Goal: Check status: Check status

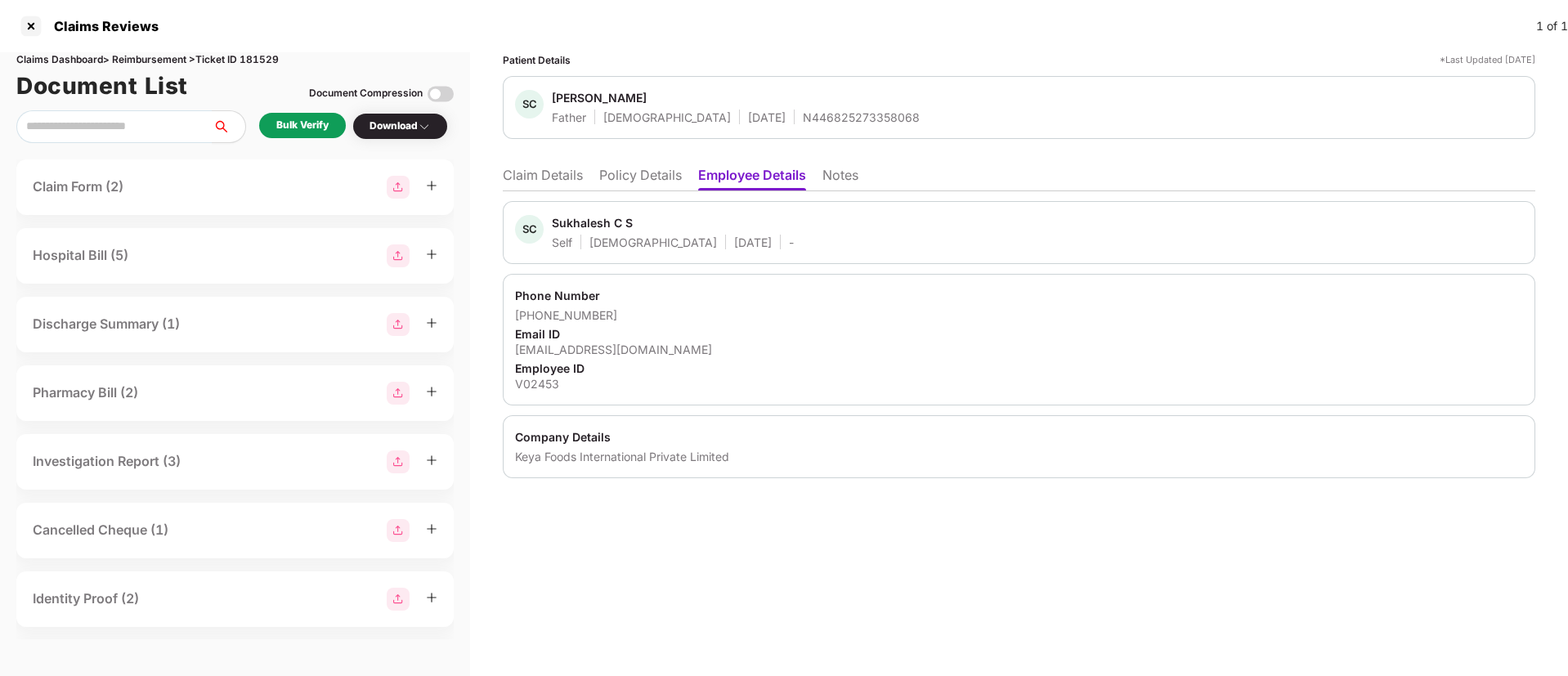
click at [565, 180] on li "Claim Details" at bounding box center [543, 178] width 80 height 24
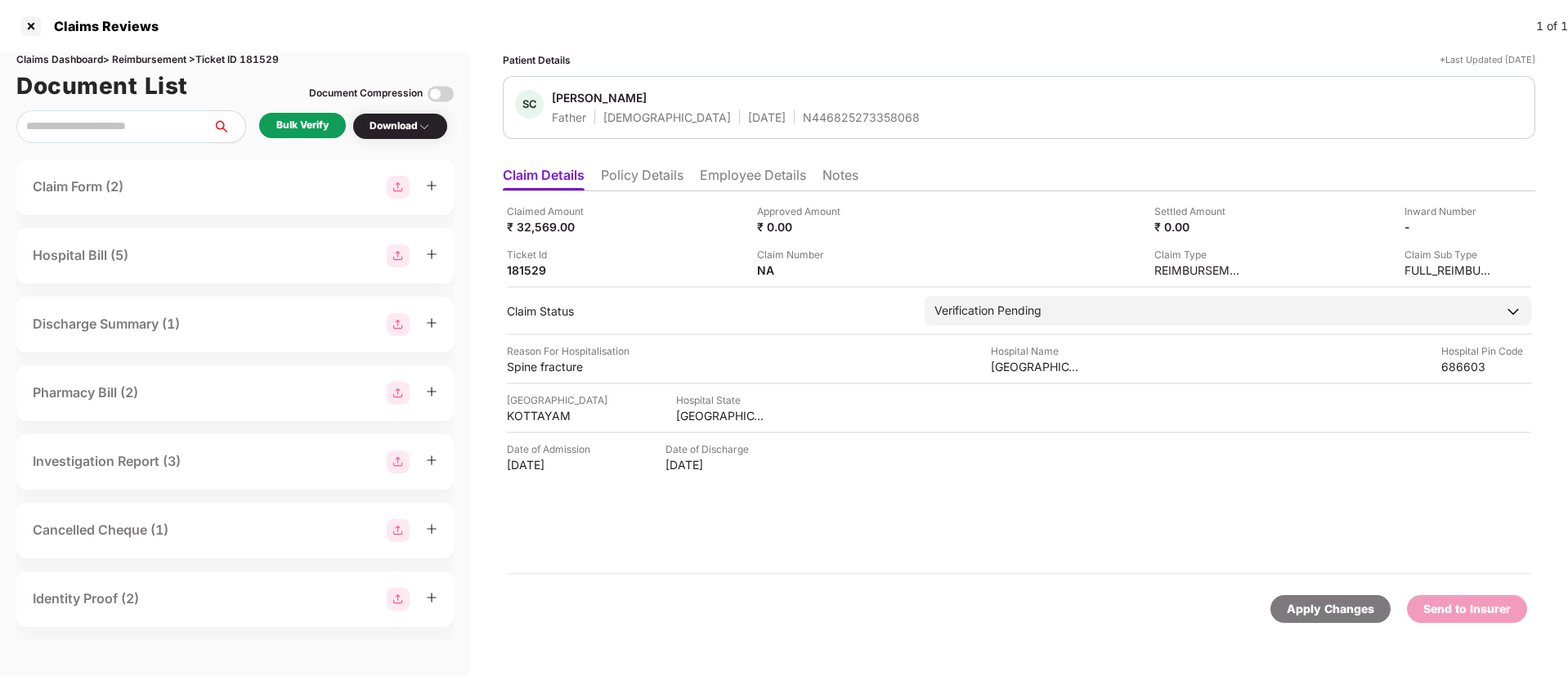
click at [666, 175] on li "Policy Details" at bounding box center [642, 178] width 82 height 24
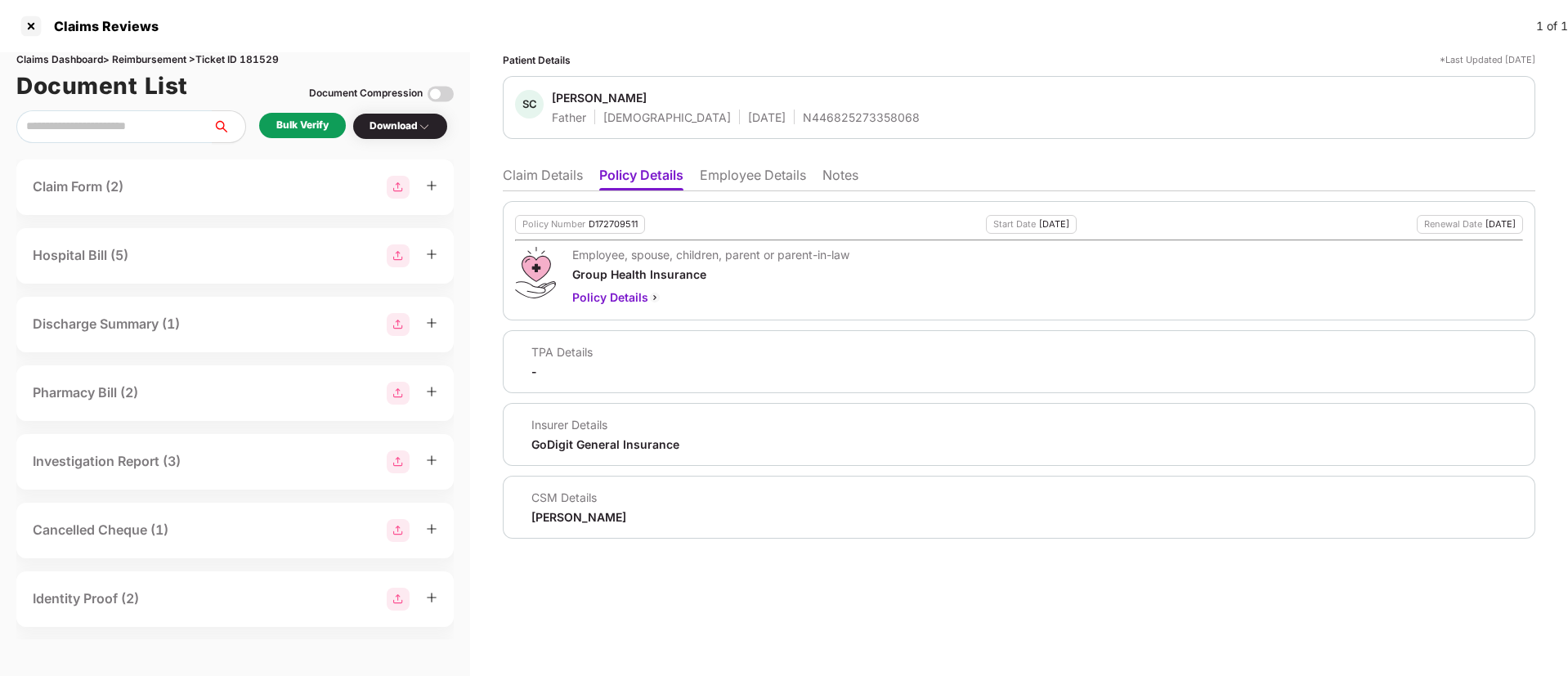
click at [719, 178] on li "Employee Details" at bounding box center [752, 178] width 106 height 24
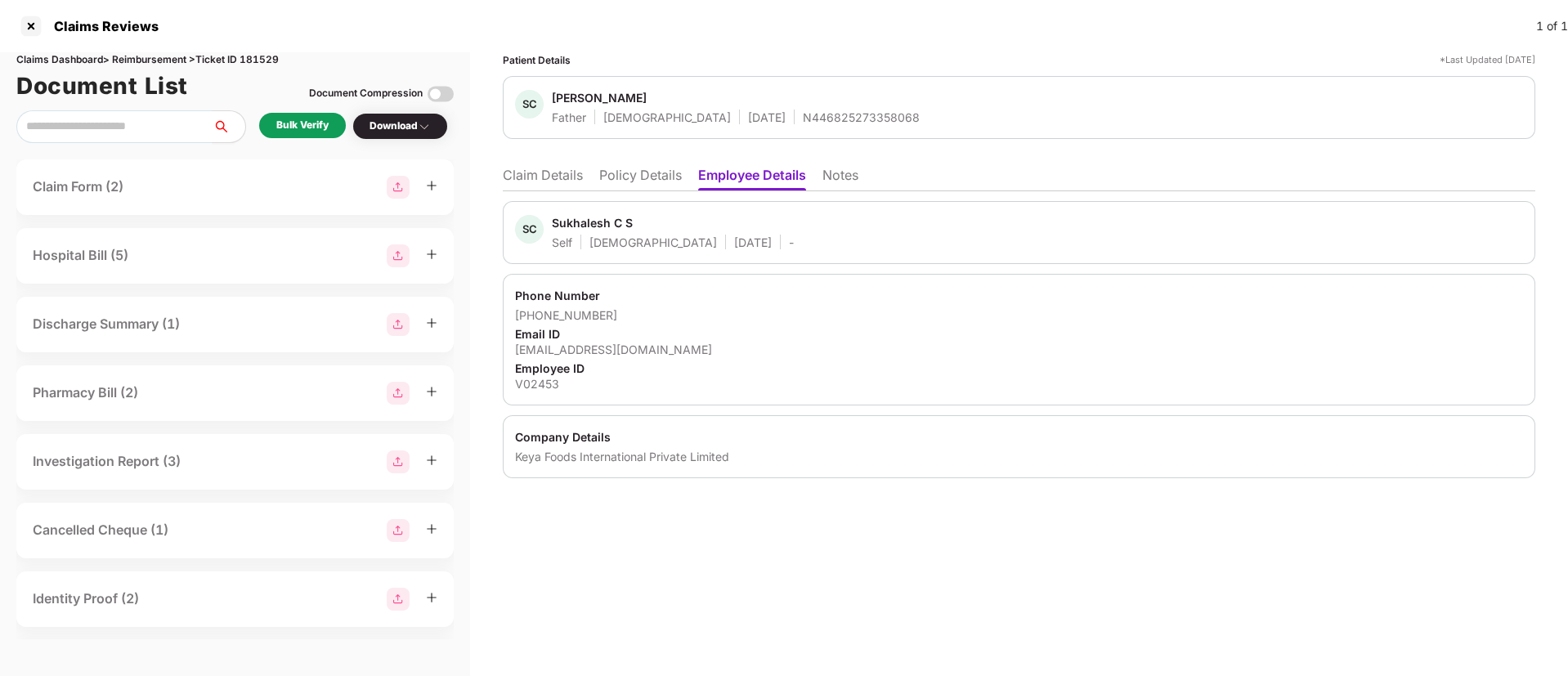
click at [657, 170] on li "Policy Details" at bounding box center [641, 178] width 82 height 24
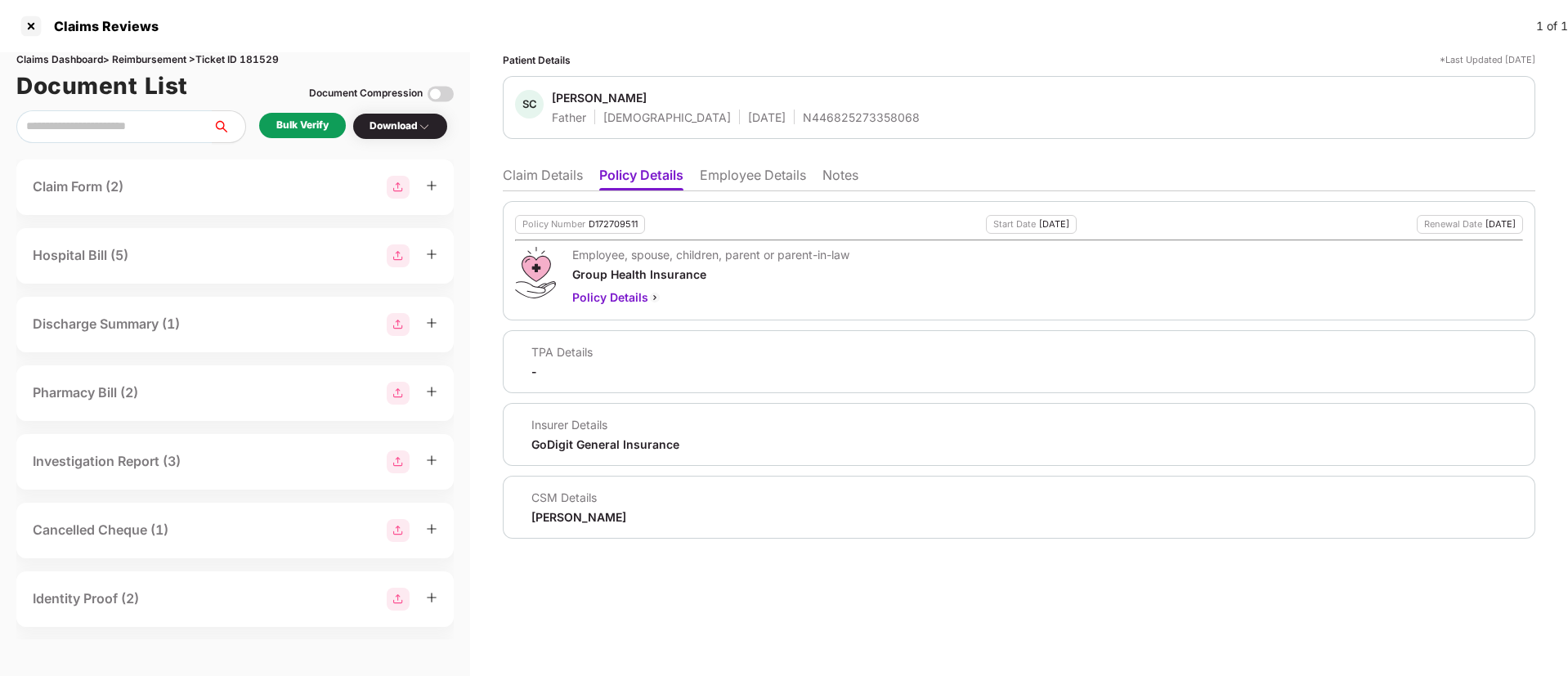
click at [730, 176] on li "Employee Details" at bounding box center [752, 178] width 106 height 24
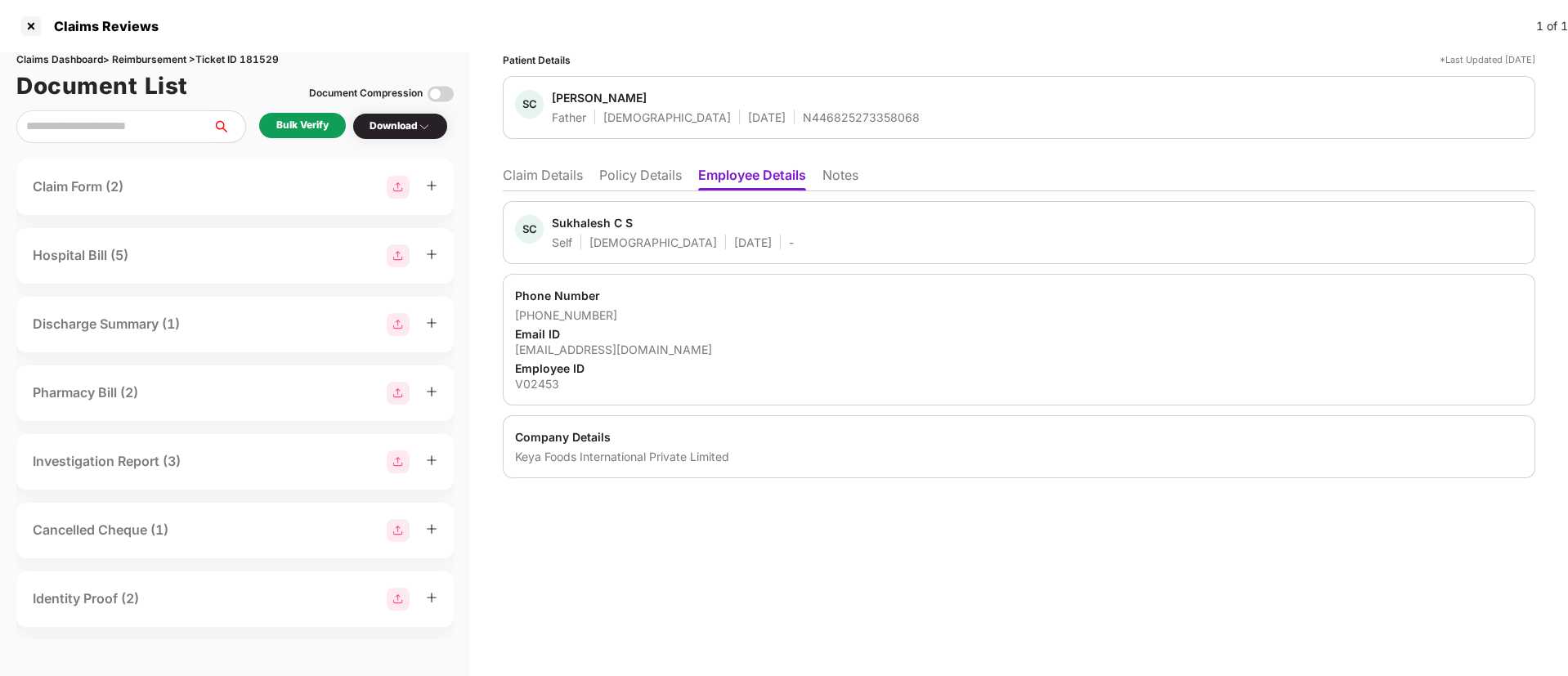
click at [622, 184] on li "Policy Details" at bounding box center [641, 178] width 82 height 24
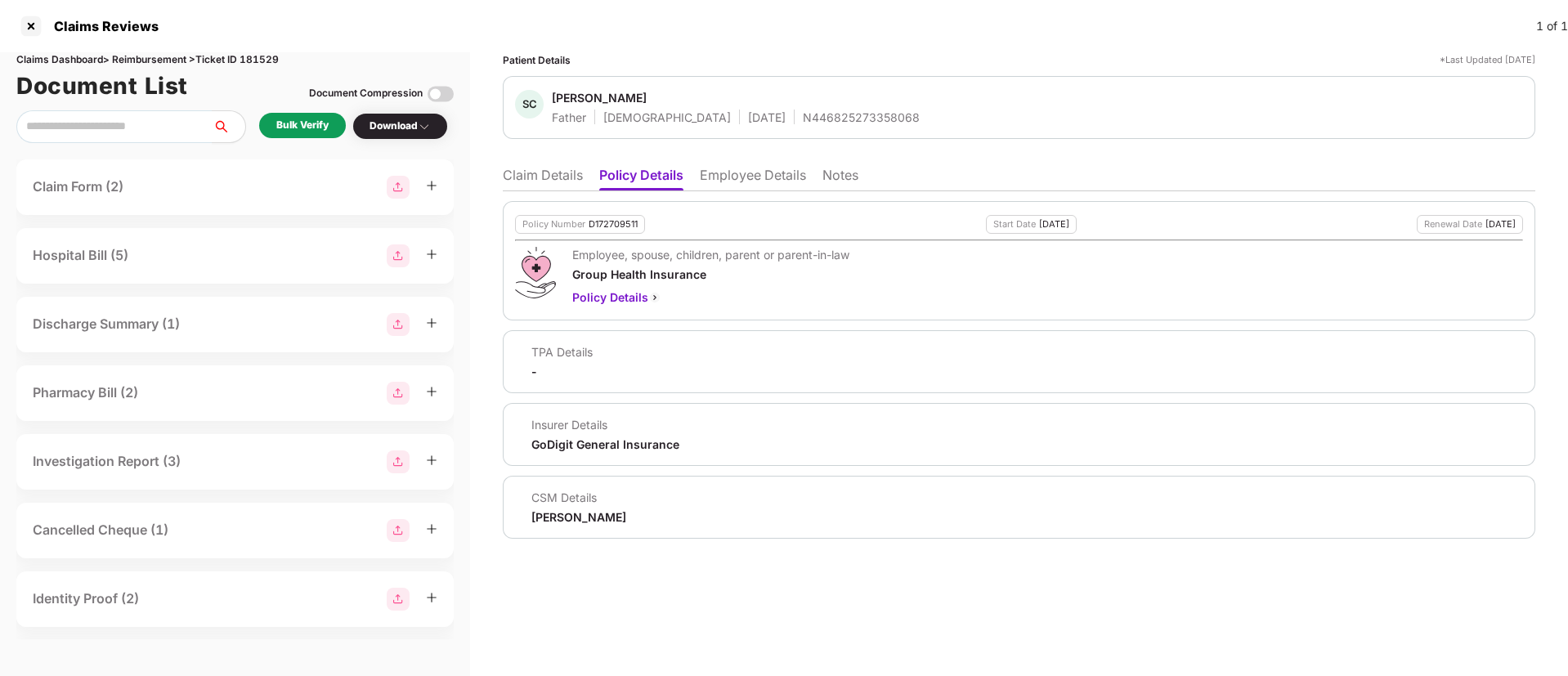
click at [553, 170] on li "Claim Details" at bounding box center [543, 178] width 80 height 24
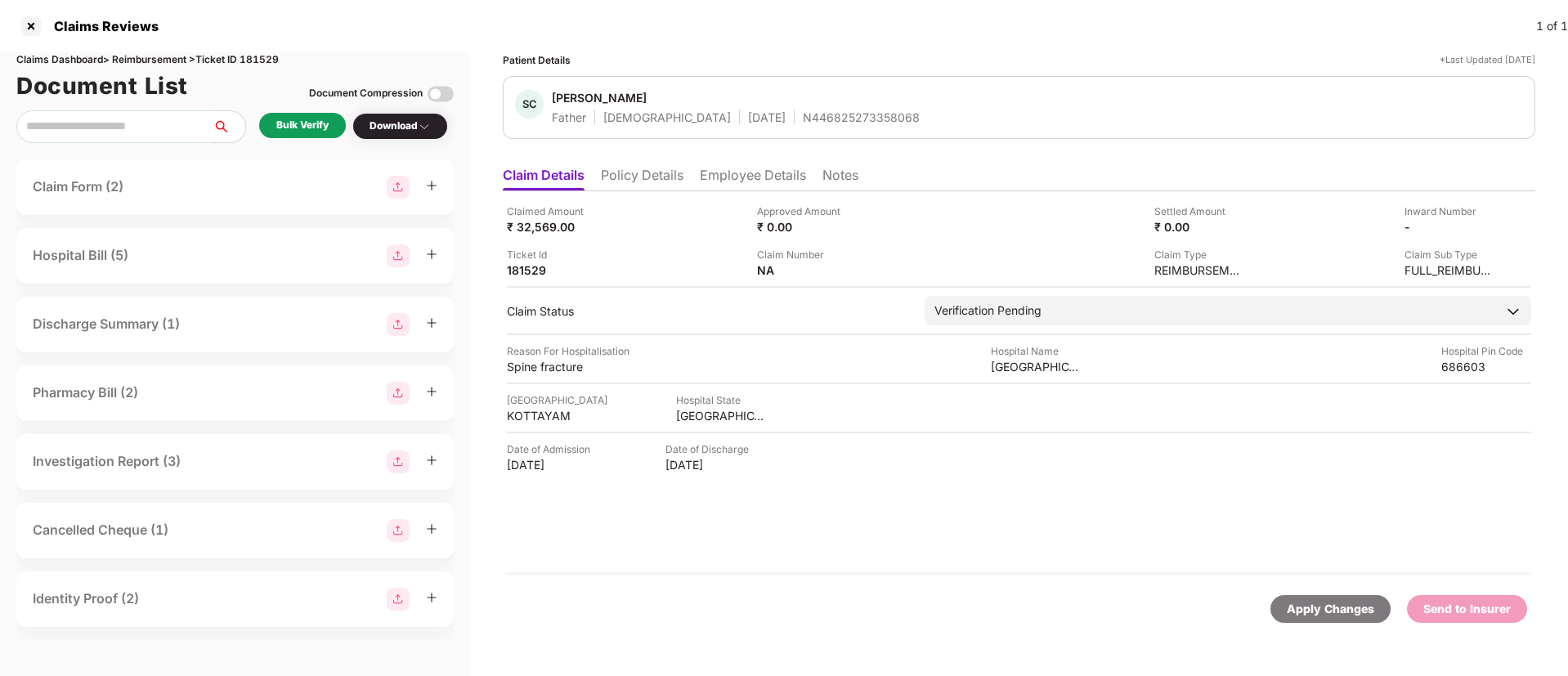
click at [635, 173] on li "Policy Details" at bounding box center [642, 178] width 82 height 24
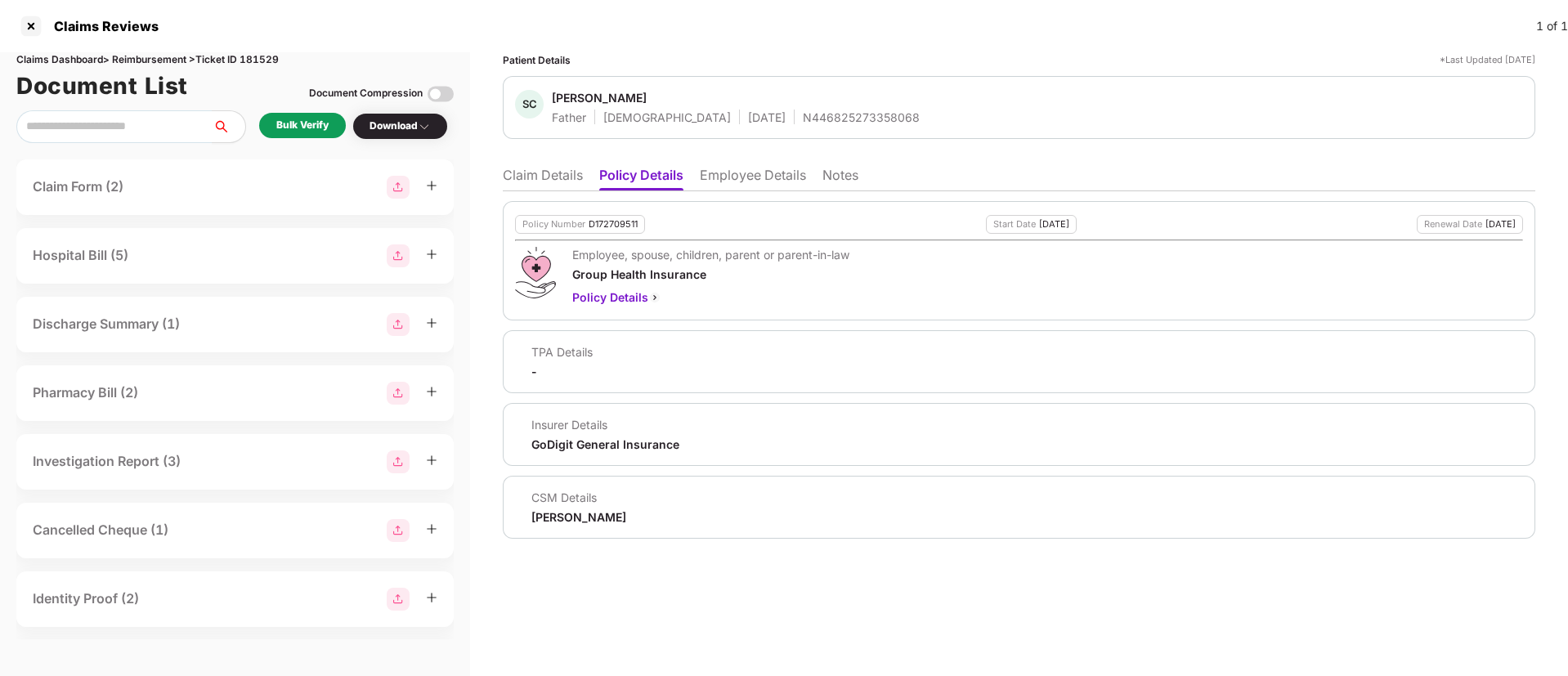
click at [613, 225] on div "D172709511" at bounding box center [613, 224] width 49 height 11
copy div "D172709511"
